Goal: Information Seeking & Learning: Learn about a topic

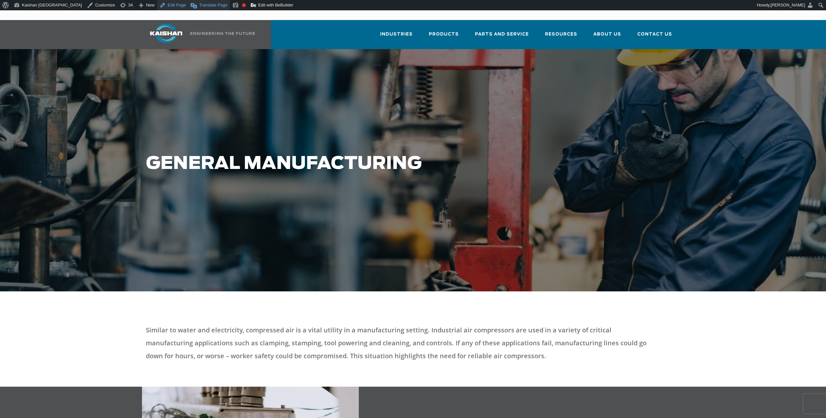
drag, startPoint x: 145, startPoint y: 5, endPoint x: 197, endPoint y: 0, distance: 52.2
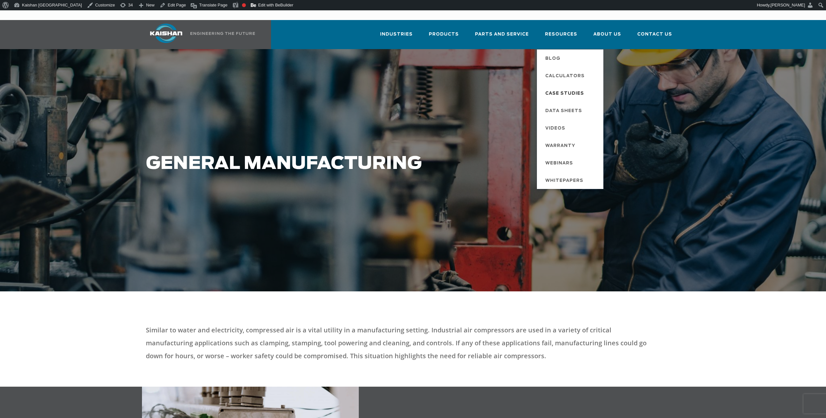
click at [564, 88] on span "Case Studies" at bounding box center [565, 93] width 39 height 11
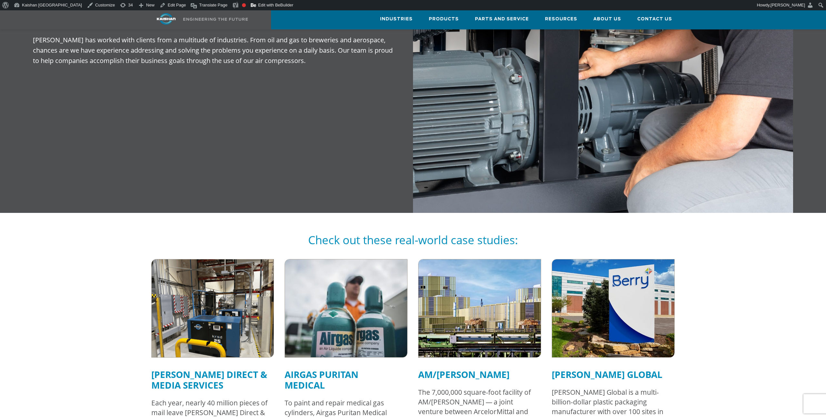
scroll to position [384, 0]
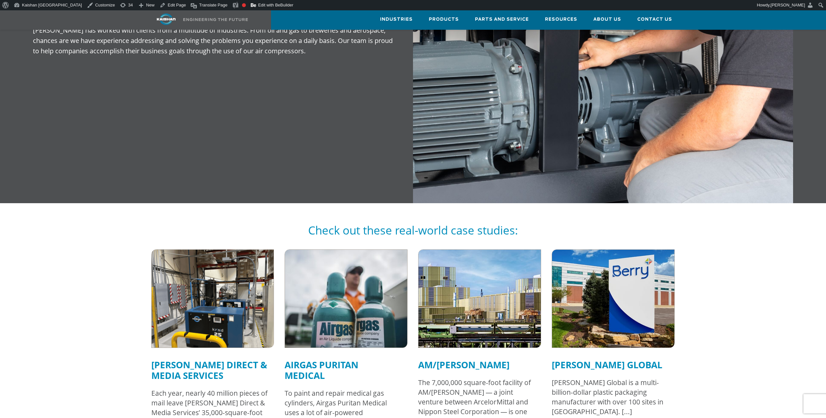
click at [193, 271] on img at bounding box center [213, 299] width 135 height 108
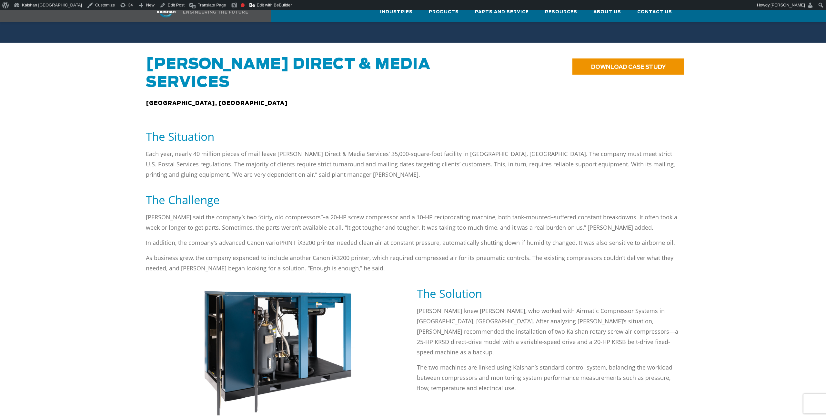
scroll to position [334, 0]
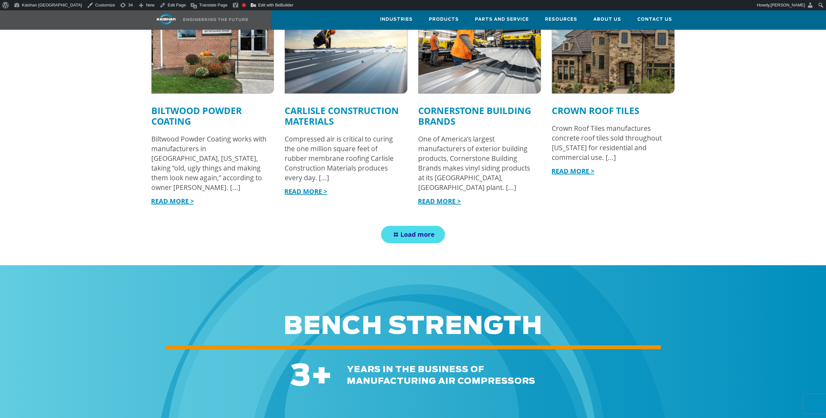
scroll to position [858, 0]
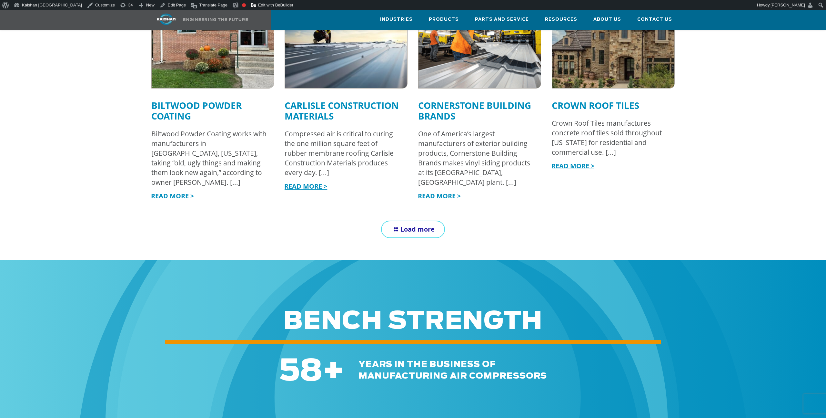
click at [416, 220] on link "Load more" at bounding box center [413, 228] width 64 height 17
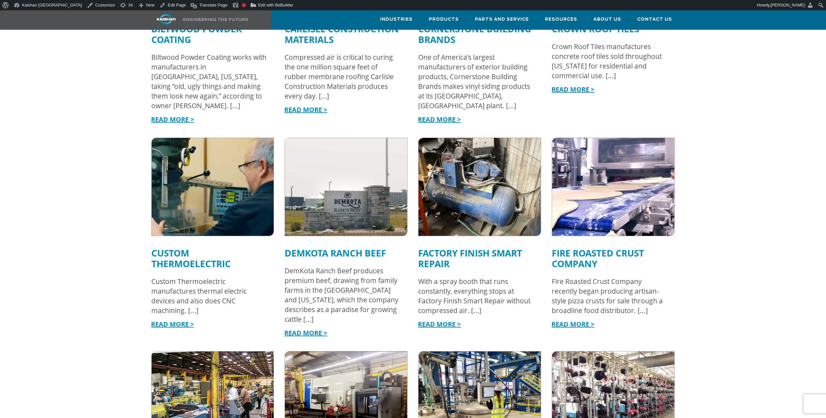
scroll to position [945, 0]
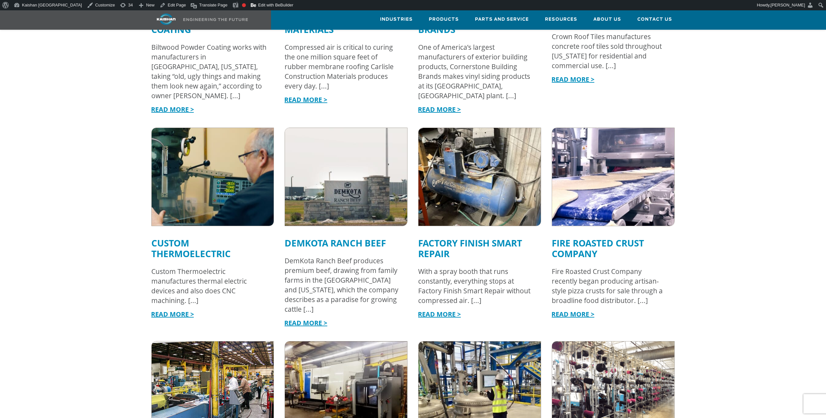
click at [459, 359] on img at bounding box center [480, 390] width 135 height 108
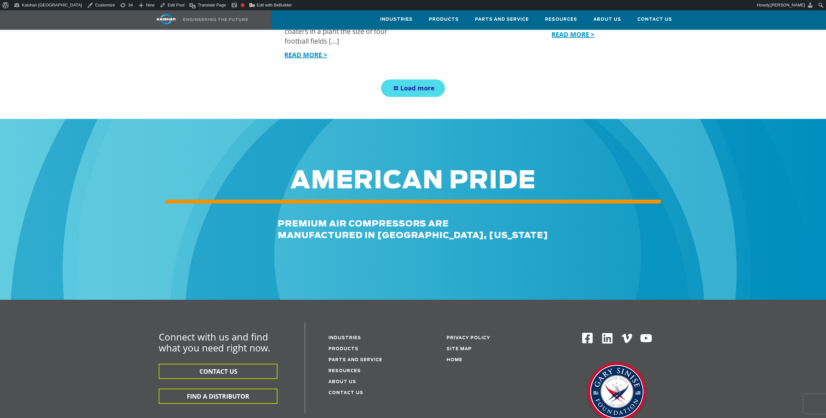
scroll to position [1521, 0]
